Goal: Information Seeking & Learning: Check status

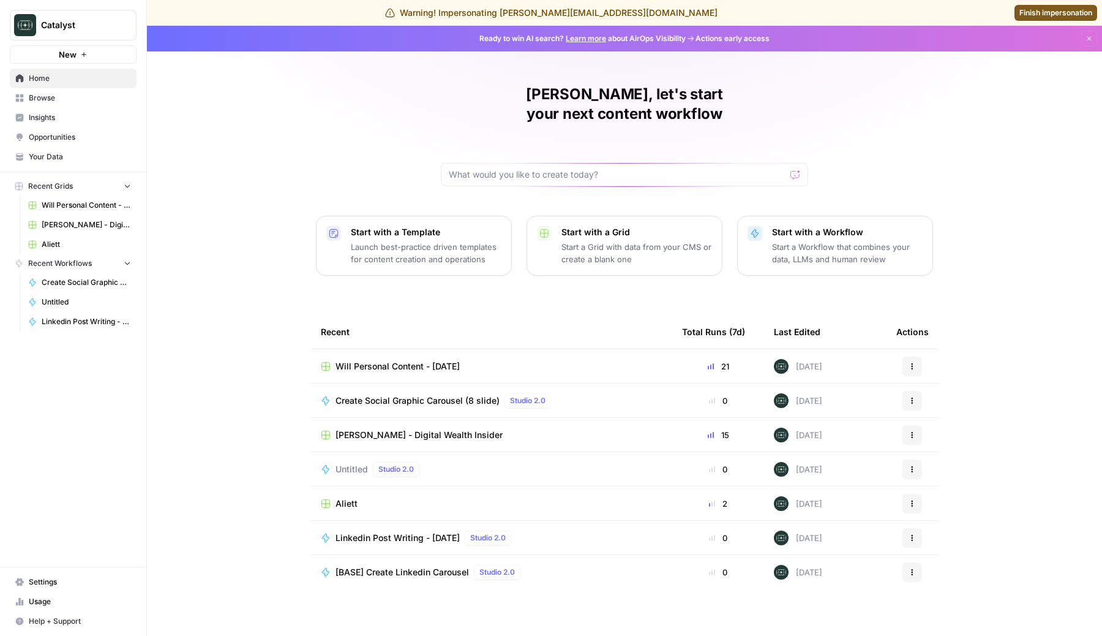
click at [46, 598] on span "Usage" at bounding box center [80, 601] width 102 height 11
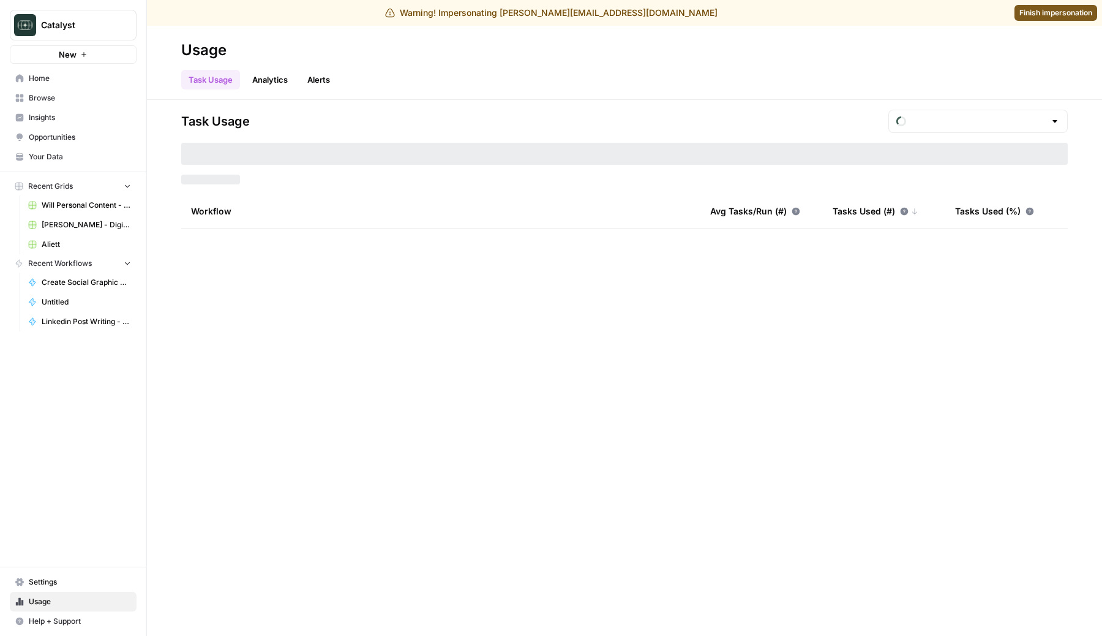
type input "September Tasks"
click at [1006, 110] on div "September Tasks" at bounding box center [977, 121] width 179 height 23
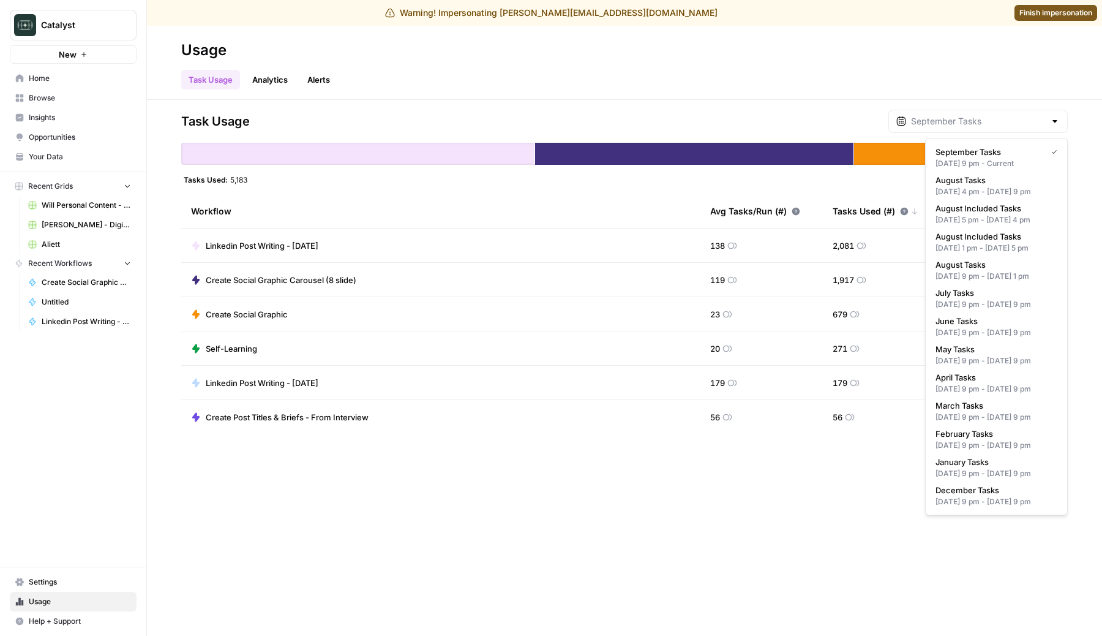
click at [980, 191] on div "[DATE] 4 pm - [DATE] 9 pm" at bounding box center [997, 191] width 122 height 11
type input "August Tasks"
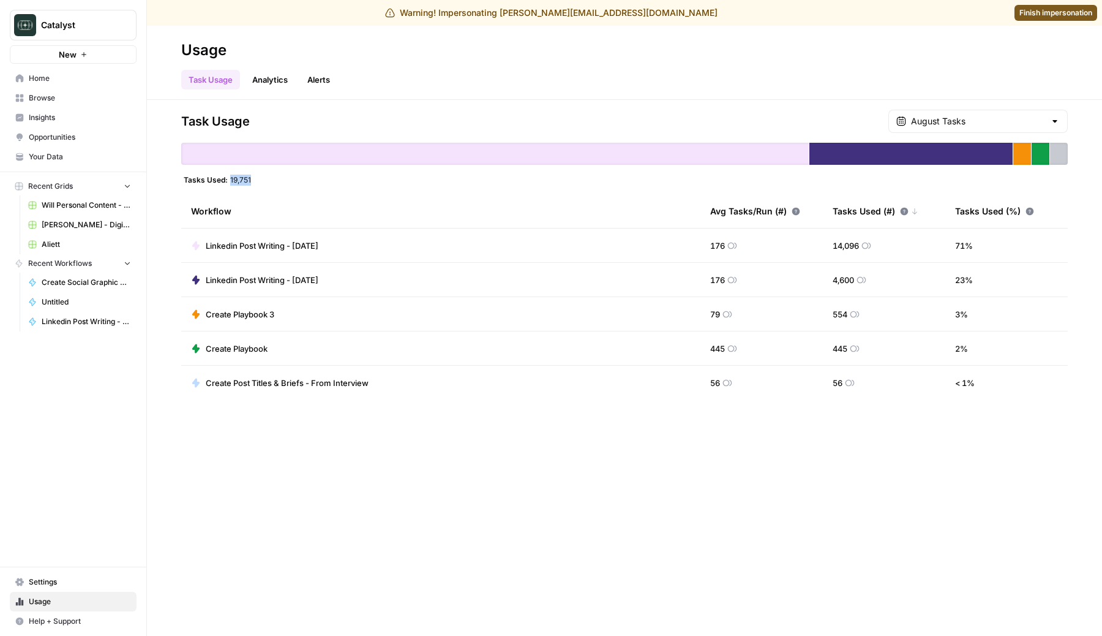
drag, startPoint x: 255, startPoint y: 179, endPoint x: 227, endPoint y: 179, distance: 28.2
click at [227, 179] on div "Tasks Used: 19,751" at bounding box center [624, 179] width 887 height 10
copy div "19,751"
click at [255, 180] on div "Tasks Used: 19,751" at bounding box center [624, 179] width 887 height 10
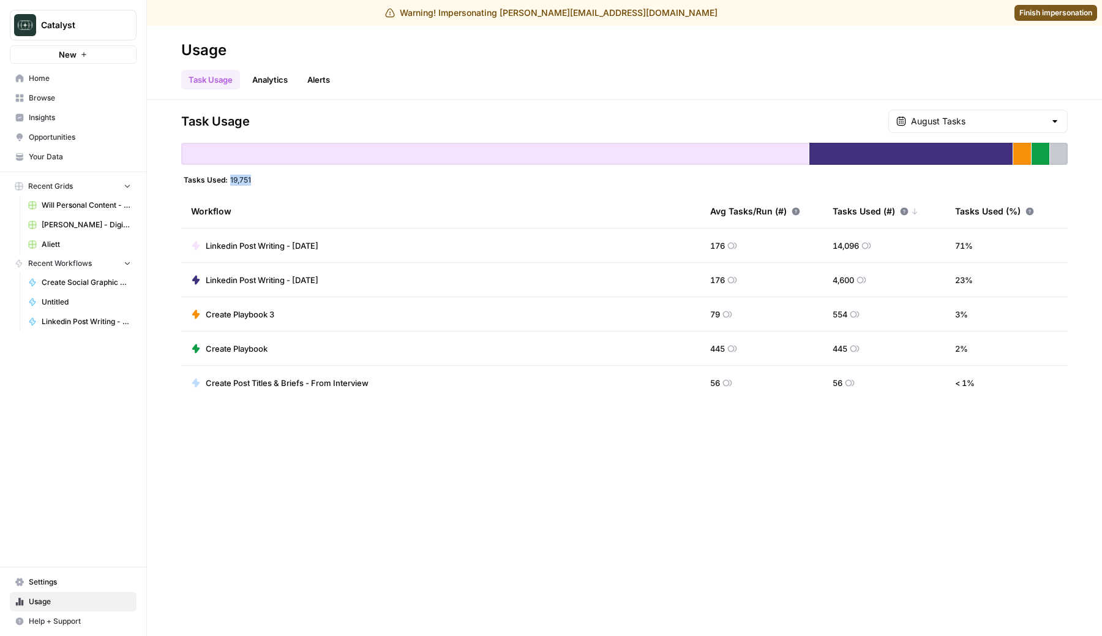
drag, startPoint x: 255, startPoint y: 180, endPoint x: 233, endPoint y: 180, distance: 22.0
click at [233, 180] on div "Tasks Used: 19,751" at bounding box center [624, 179] width 887 height 10
copy span "19,751"
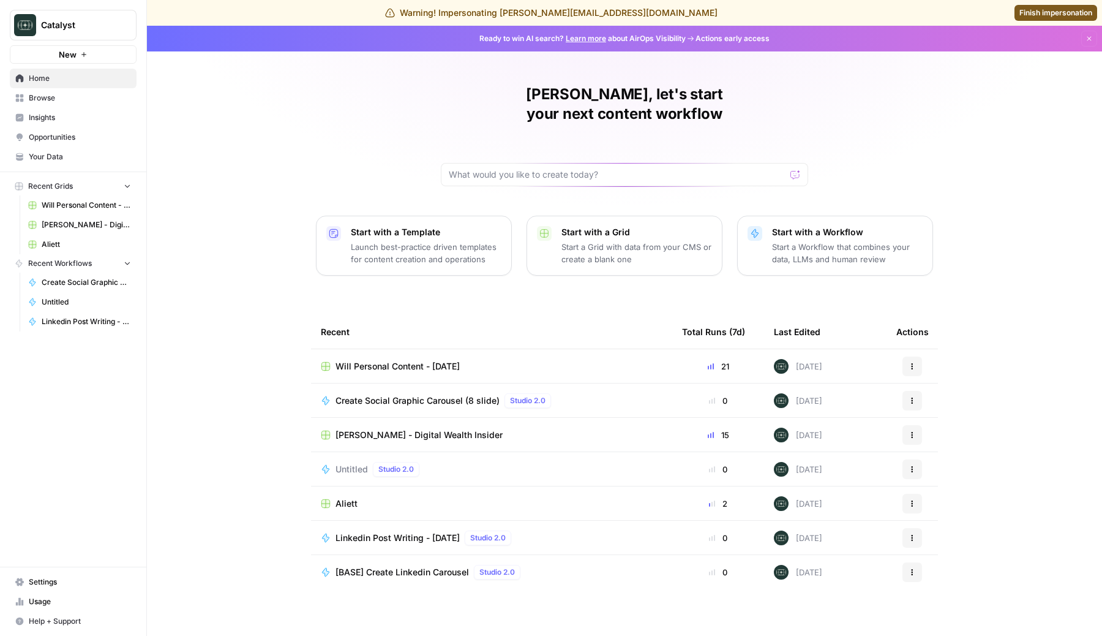
click at [1057, 10] on span "Finish impersonation" at bounding box center [1055, 12] width 73 height 11
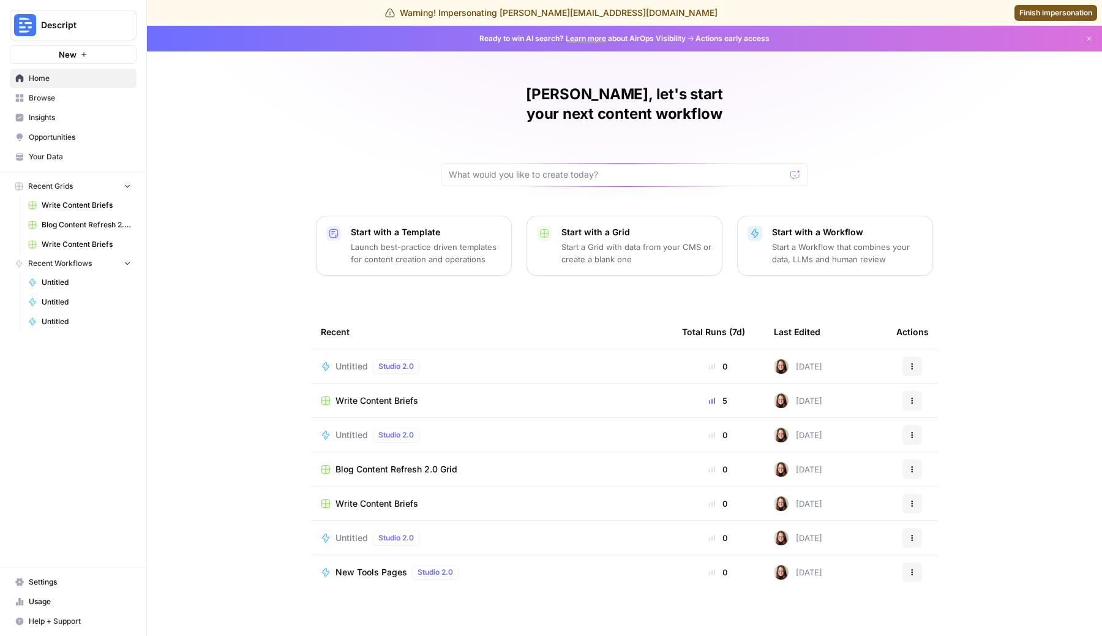
click at [40, 596] on span "Usage" at bounding box center [80, 601] width 102 height 11
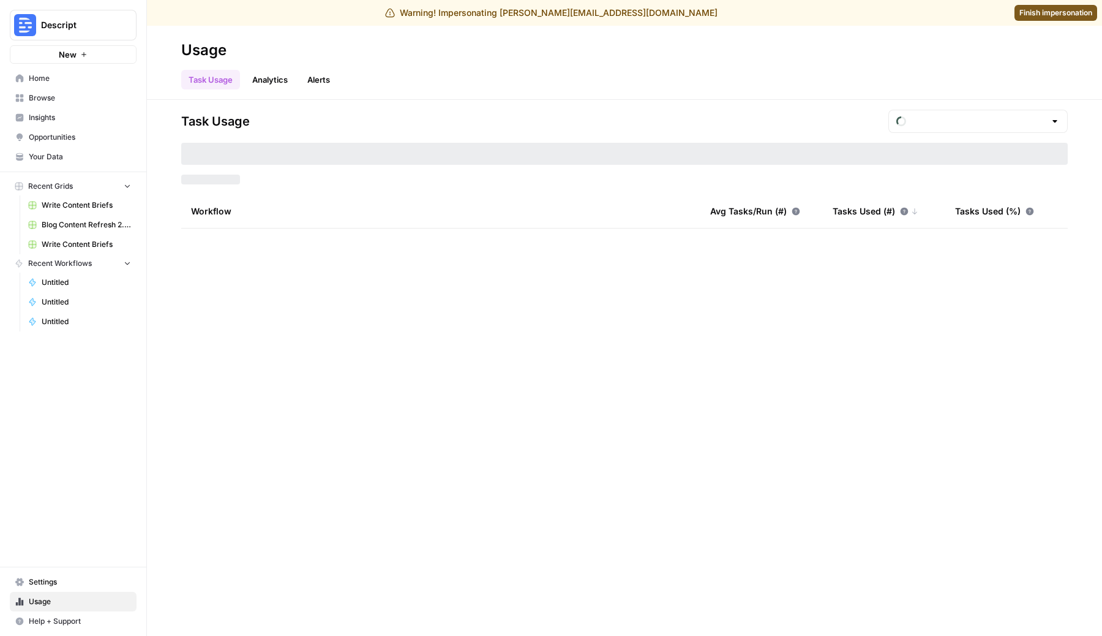
type input "September Tasks"
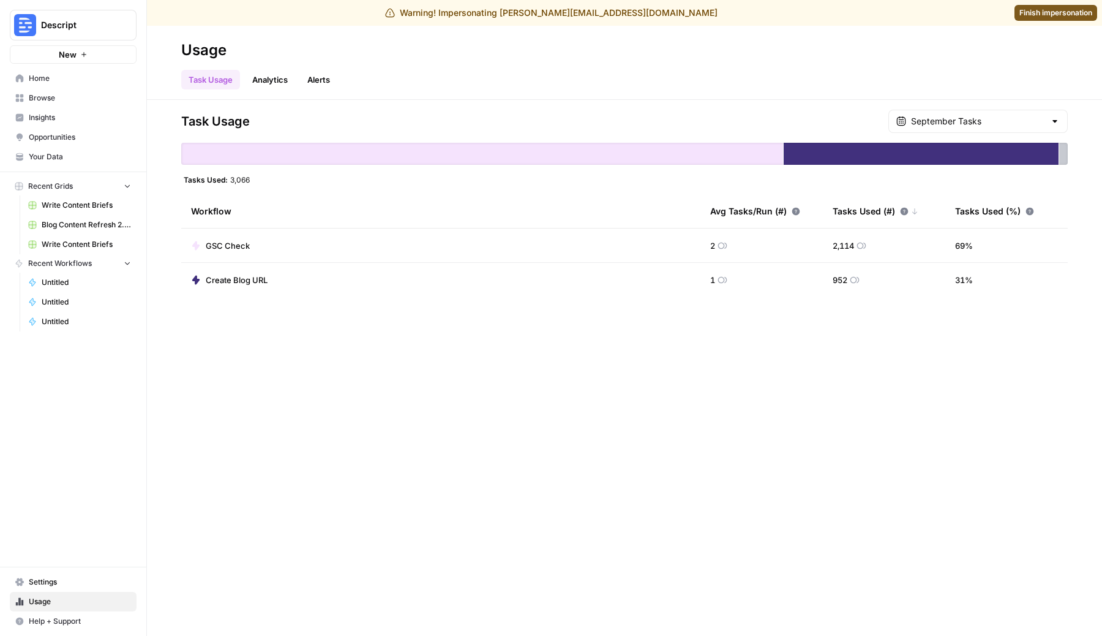
click at [975, 113] on div "September Tasks" at bounding box center [977, 121] width 179 height 23
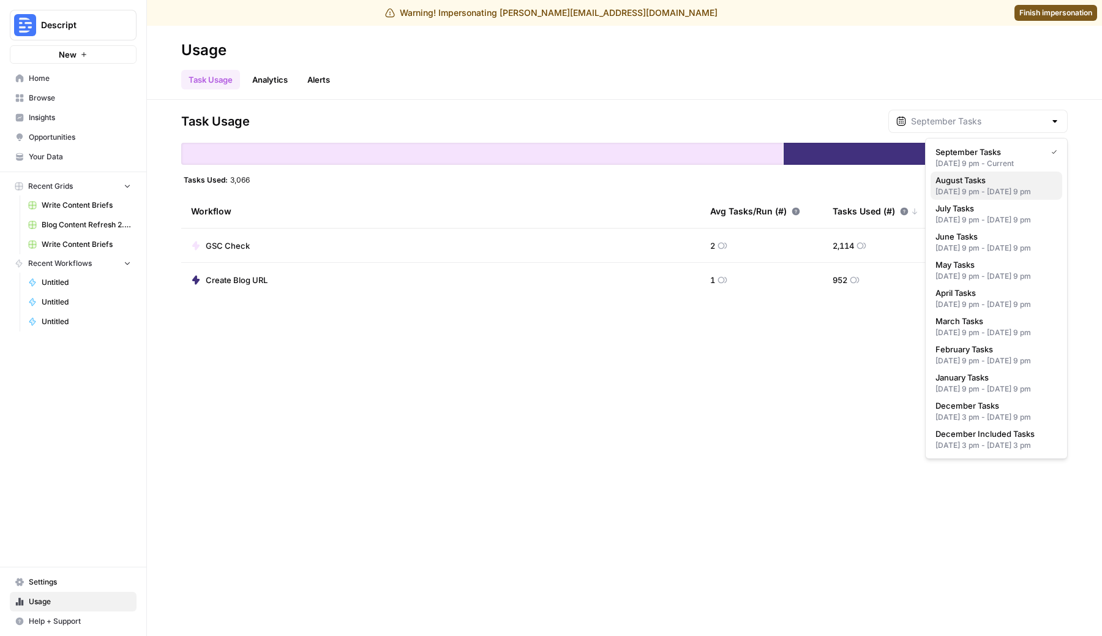
click at [949, 186] on div "Jul 31, 2025 9 pm - Aug 31, 2025 9 pm" at bounding box center [997, 191] width 122 height 11
type input "August Tasks"
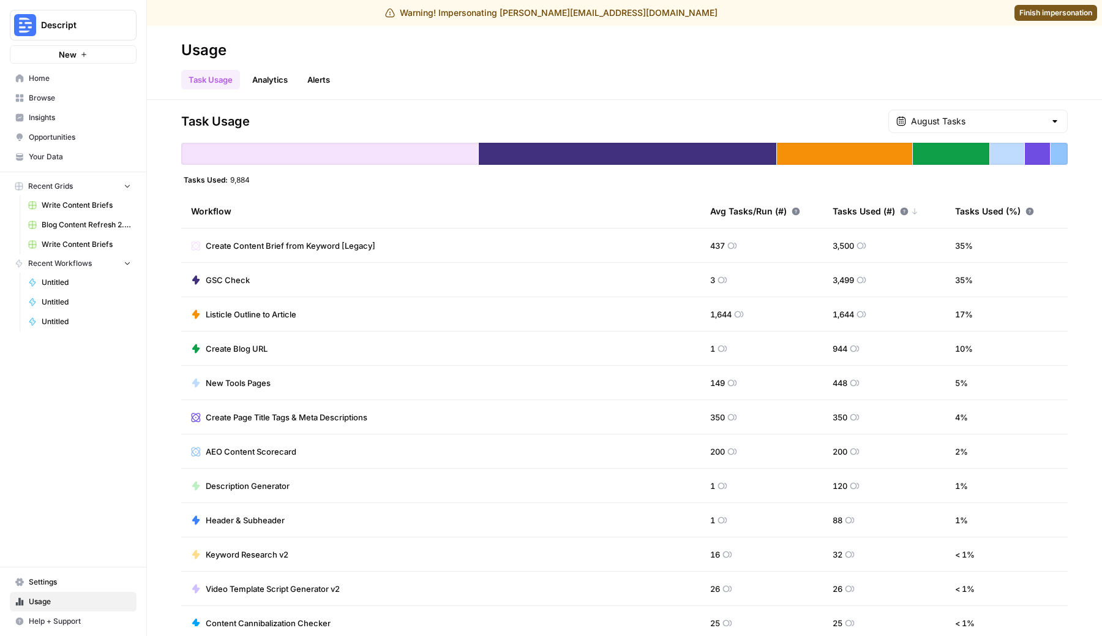
click at [241, 180] on div "Tasks Used: 9,884" at bounding box center [624, 179] width 887 height 10
click at [304, 182] on div "Tasks Used: 9,884" at bounding box center [624, 179] width 887 height 10
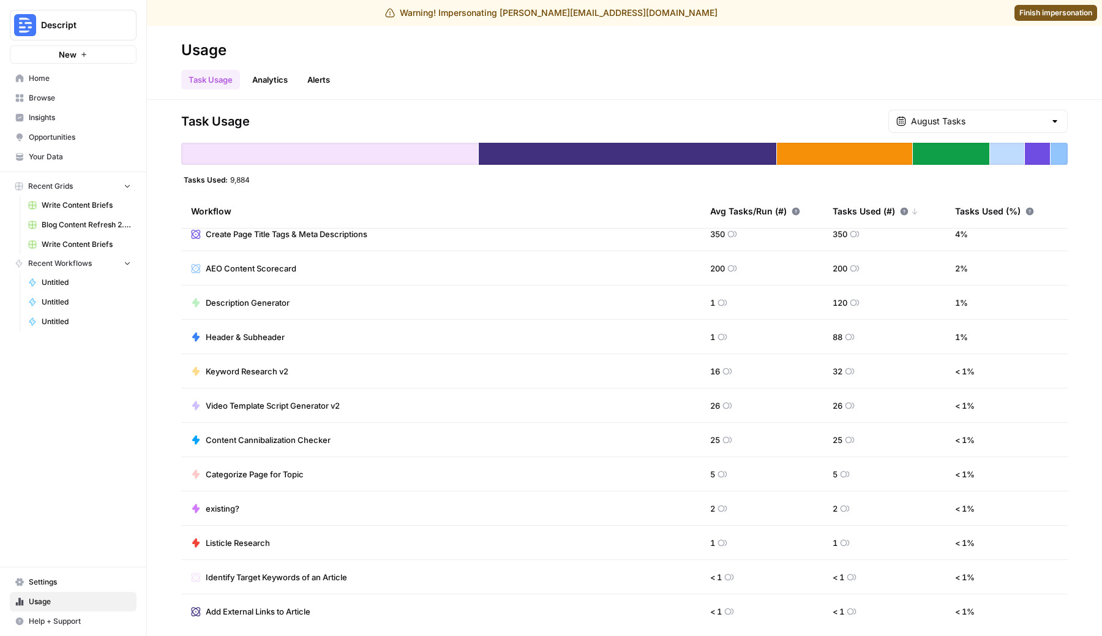
scroll to position [186, 0]
drag, startPoint x: 258, startPoint y: 181, endPoint x: 227, endPoint y: 181, distance: 31.2
click at [226, 181] on div "Tasks Used: 9,884" at bounding box center [624, 179] width 887 height 10
copy div "9,884"
click at [1032, 15] on span "Finish impersonation" at bounding box center [1055, 12] width 73 height 11
